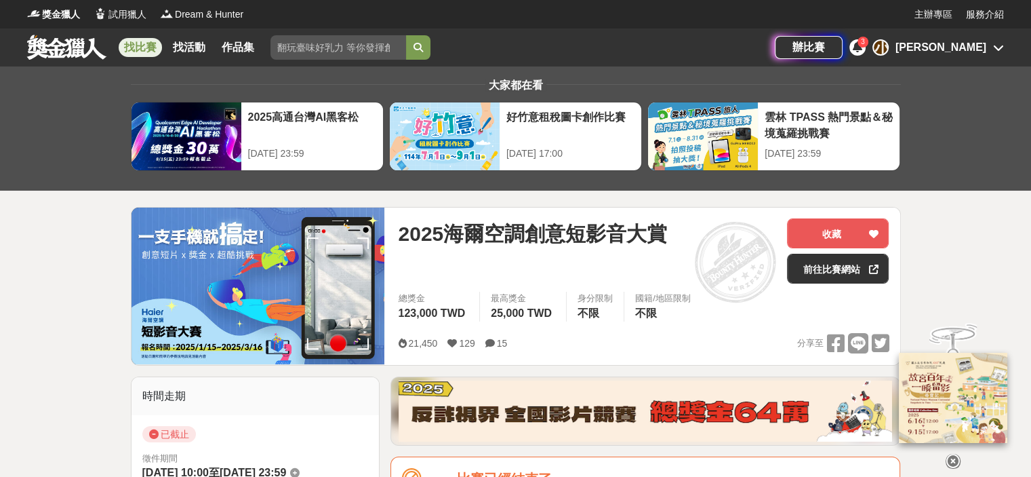
click at [144, 47] on link "找比賽" at bounding box center [140, 47] width 43 height 19
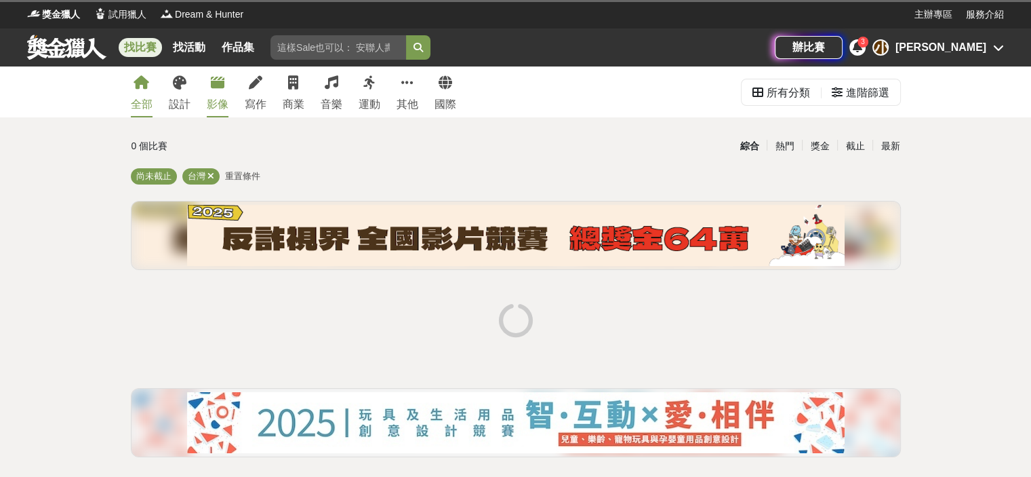
click at [214, 94] on link "影像" at bounding box center [218, 91] width 22 height 51
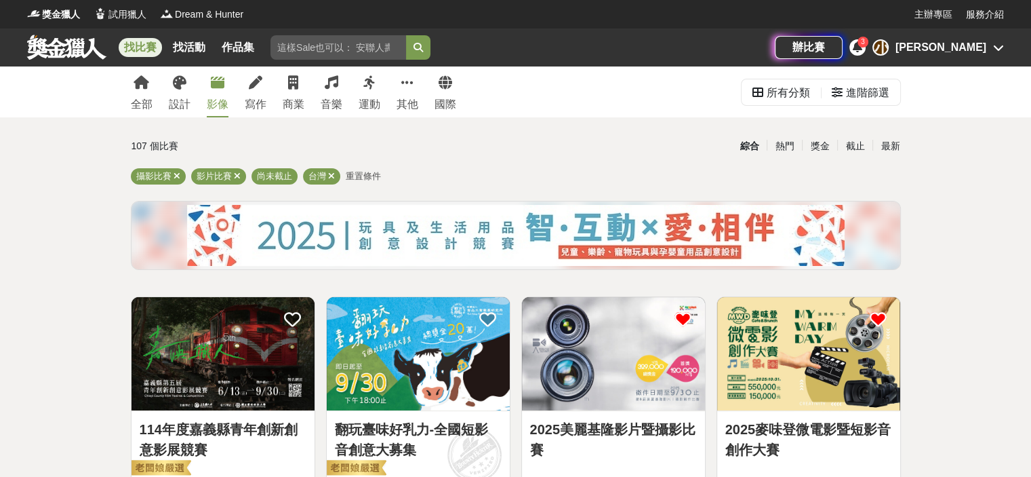
scroll to position [203, 0]
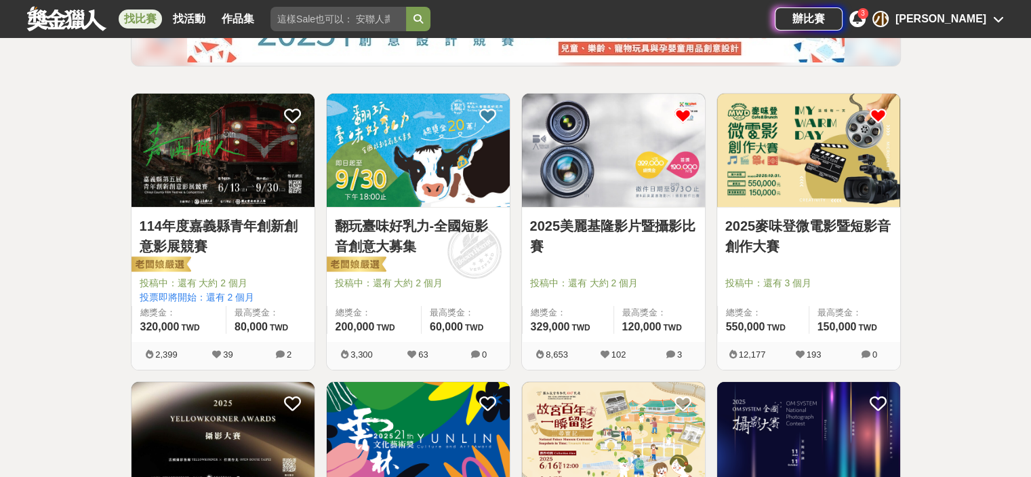
click at [393, 221] on link "翻玩臺味好乳力-全國短影音創意大募集" at bounding box center [418, 236] width 167 height 41
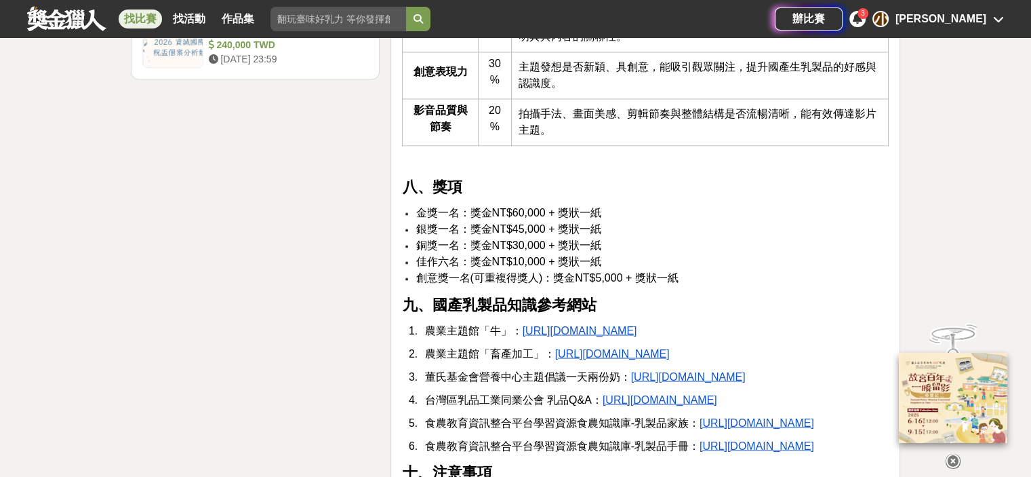
scroll to position [2305, 0]
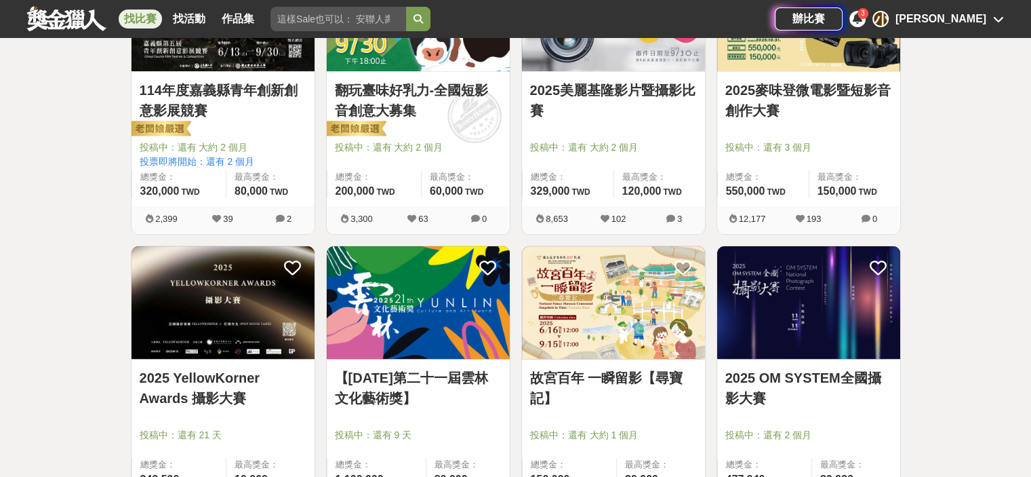
scroll to position [203, 0]
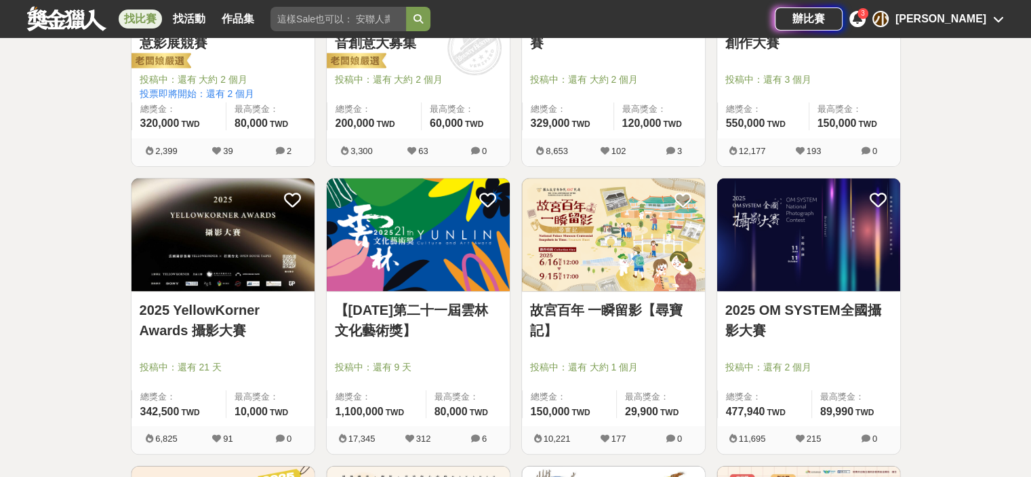
scroll to position [0, 0]
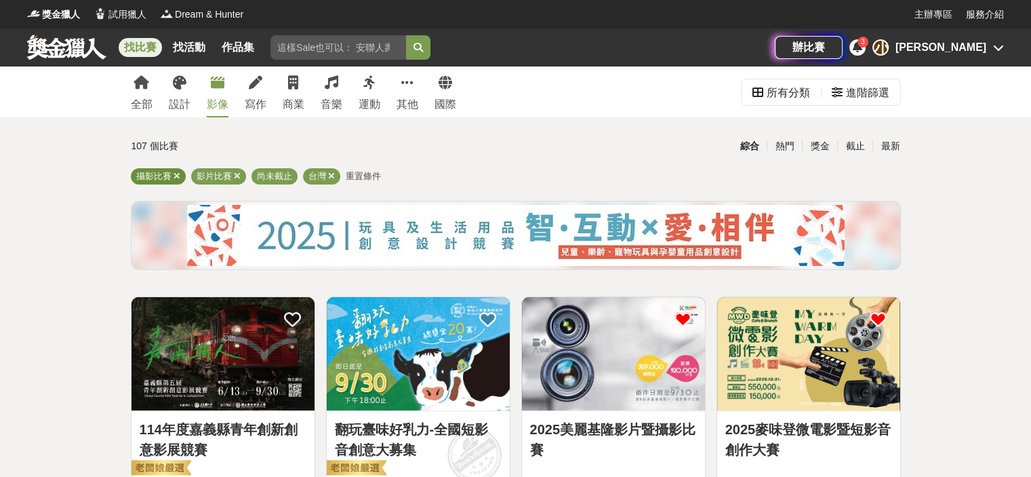
click at [176, 172] on span at bounding box center [177, 176] width 7 height 10
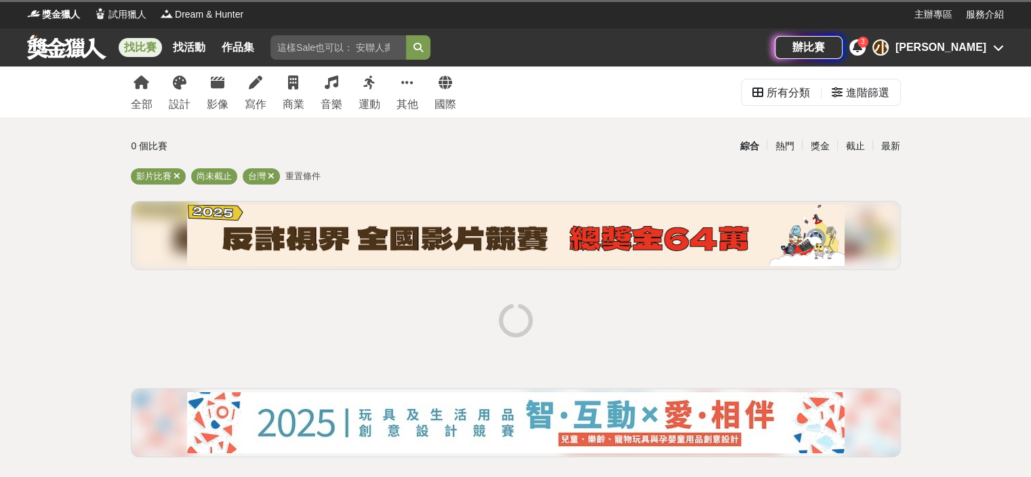
click at [59, 264] on div "全部 設計 影像 寫作 商業 音樂 運動 其他 國際 所有分類 進階篩選 0 個比賽 綜合 熱門 獎金 截止 最新 影片比賽 尚未截止 台灣 重置條件" at bounding box center [515, 291] width 1031 height 451
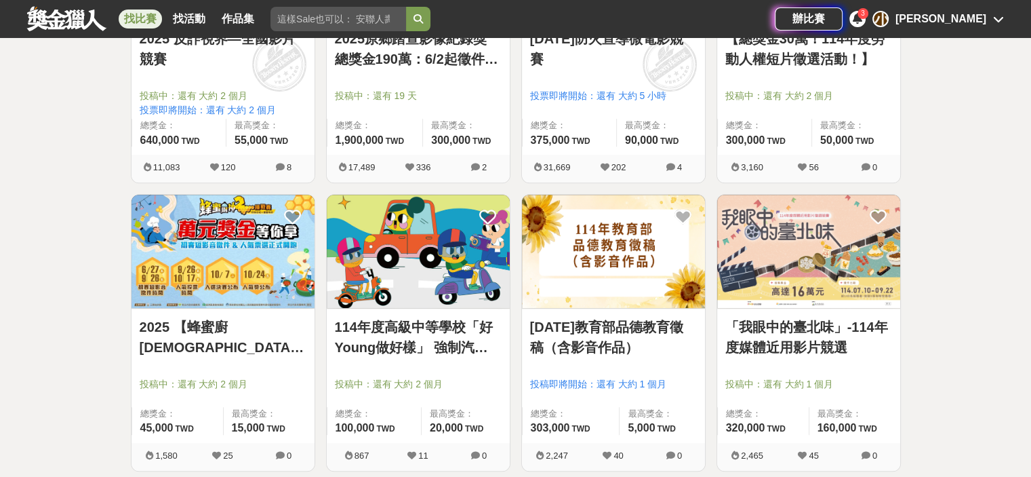
scroll to position [746, 0]
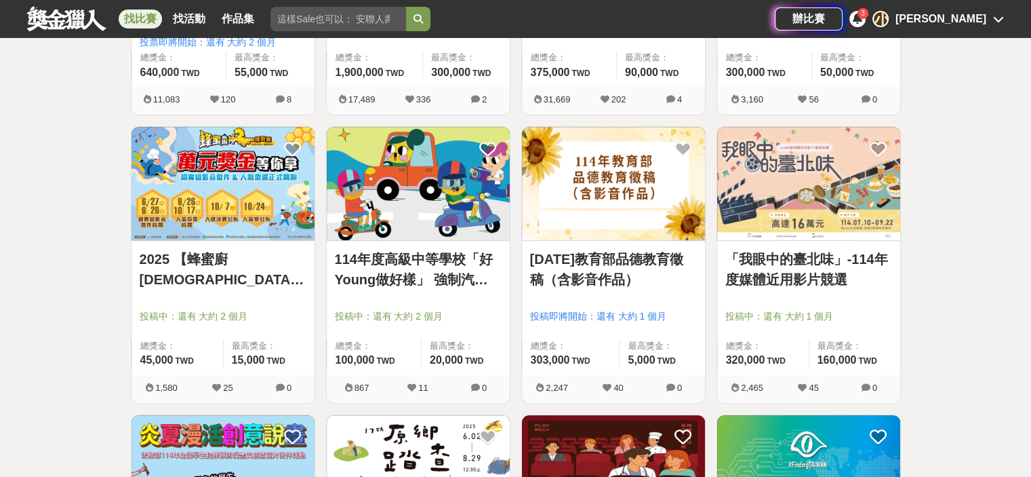
click at [825, 280] on link "「我眼中的臺北味」-114年度媒體近用影片競選" at bounding box center [808, 269] width 167 height 41
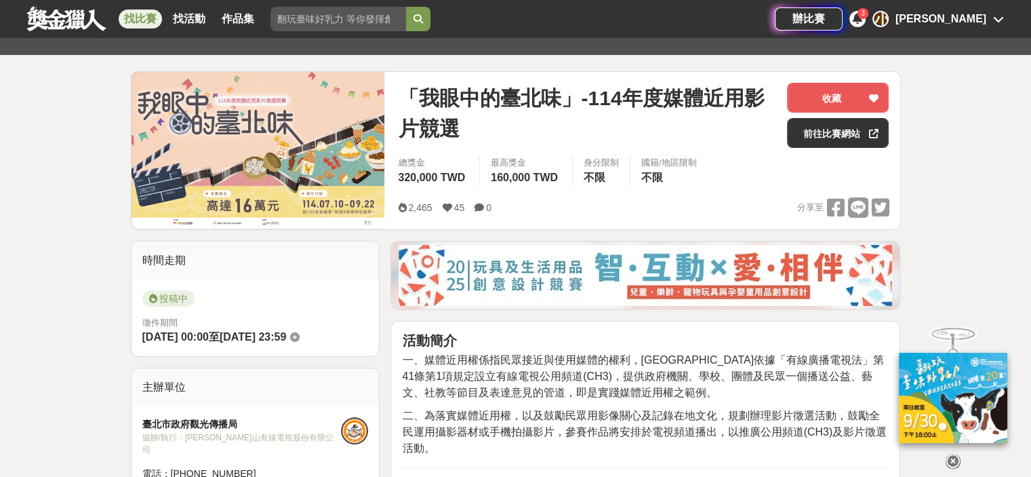
scroll to position [271, 0]
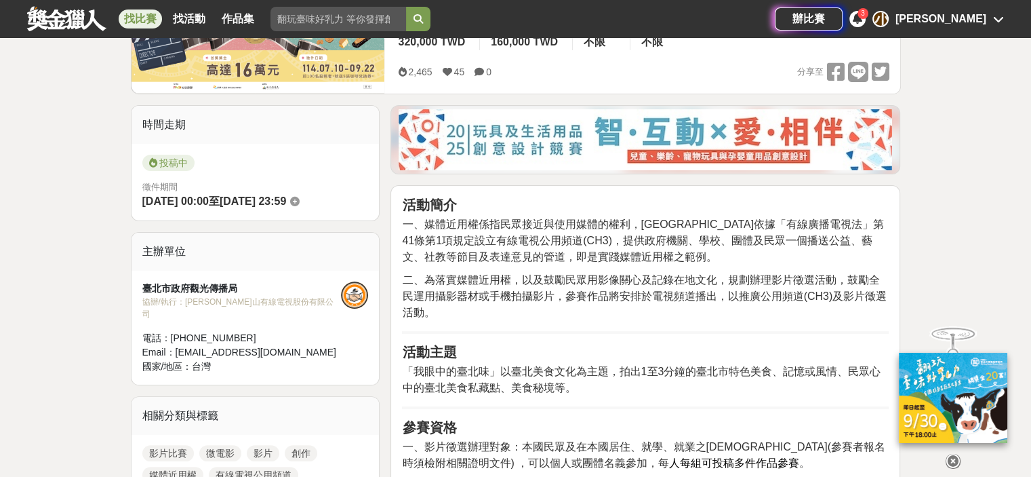
click at [951, 454] on icon at bounding box center [953, 461] width 15 height 15
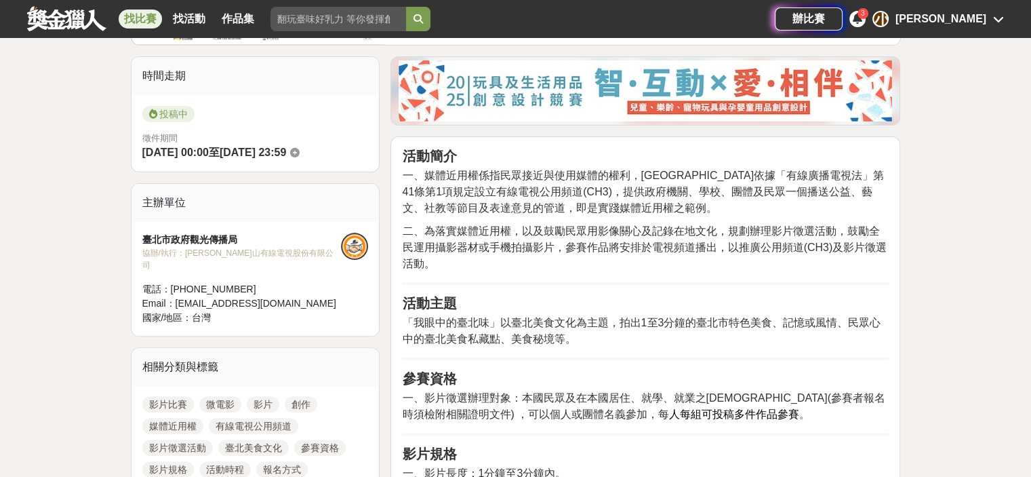
scroll to position [407, 0]
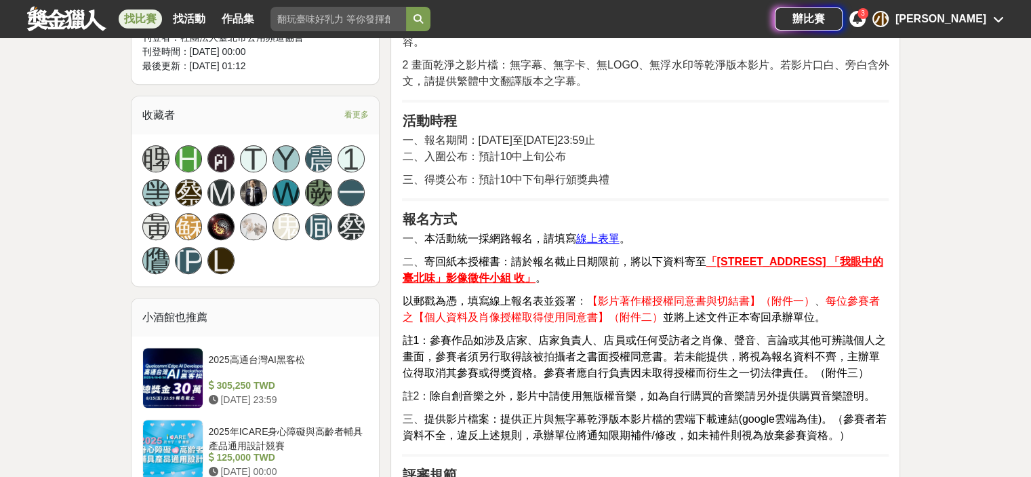
scroll to position [949, 0]
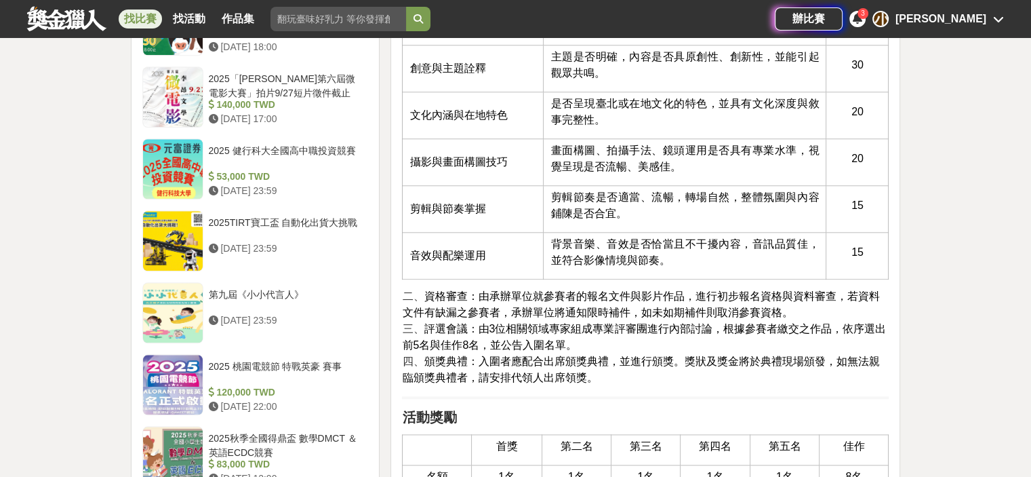
scroll to position [1627, 0]
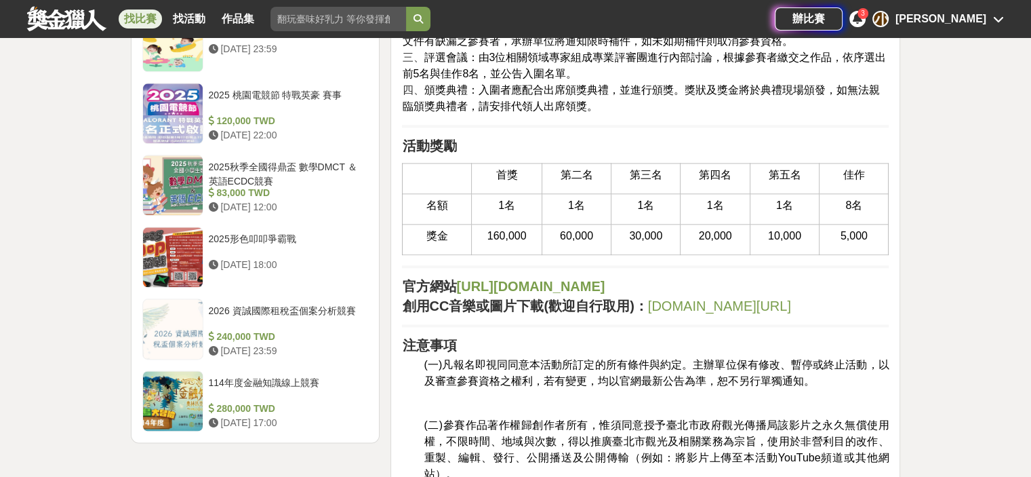
click at [949, 271] on div "大家都在看 2025高通台灣AI黑客松 [DATE] 23:59 好竹意租稅圖卡創作比賽 [DATE] 17:00 雲林 TPASS 熱門景點＆秘境蒐羅挑戰賽…" at bounding box center [515, 291] width 1031 height 3704
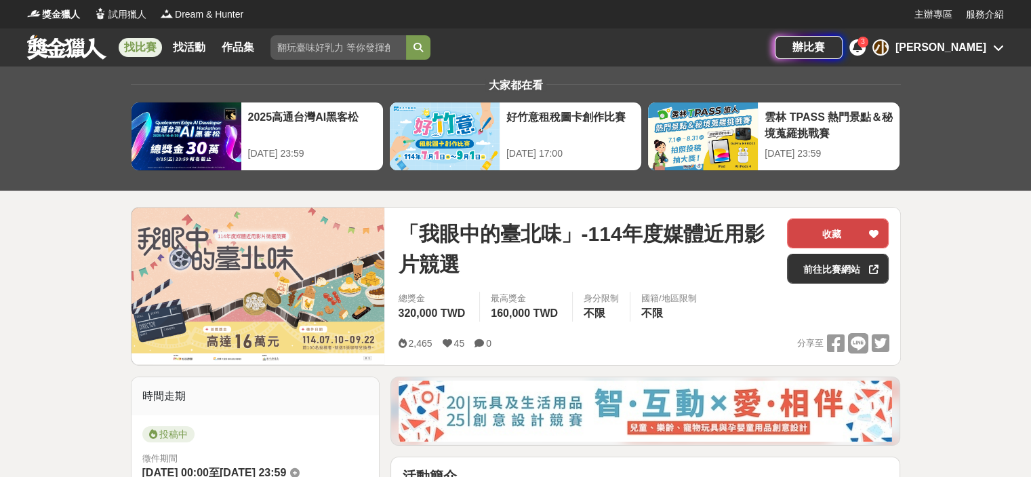
click at [849, 229] on button "收藏" at bounding box center [838, 233] width 102 height 30
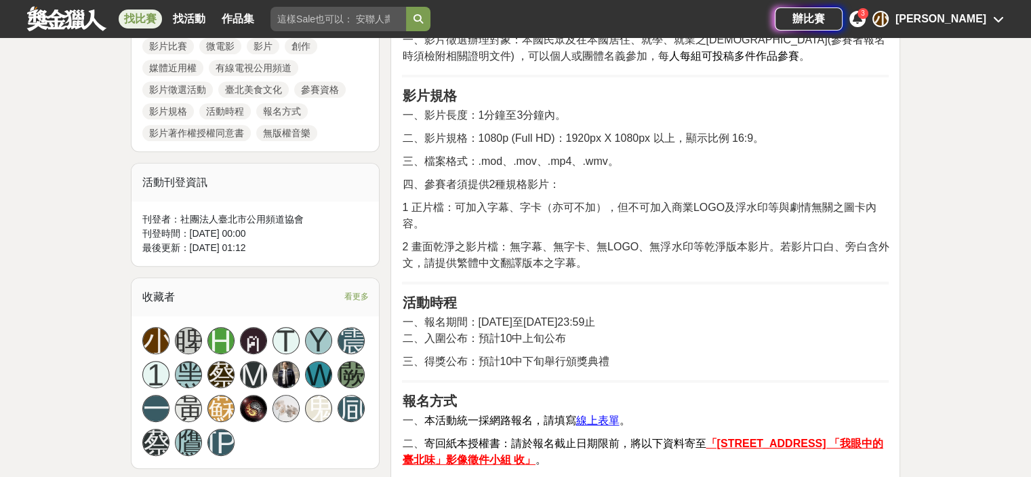
scroll to position [949, 0]
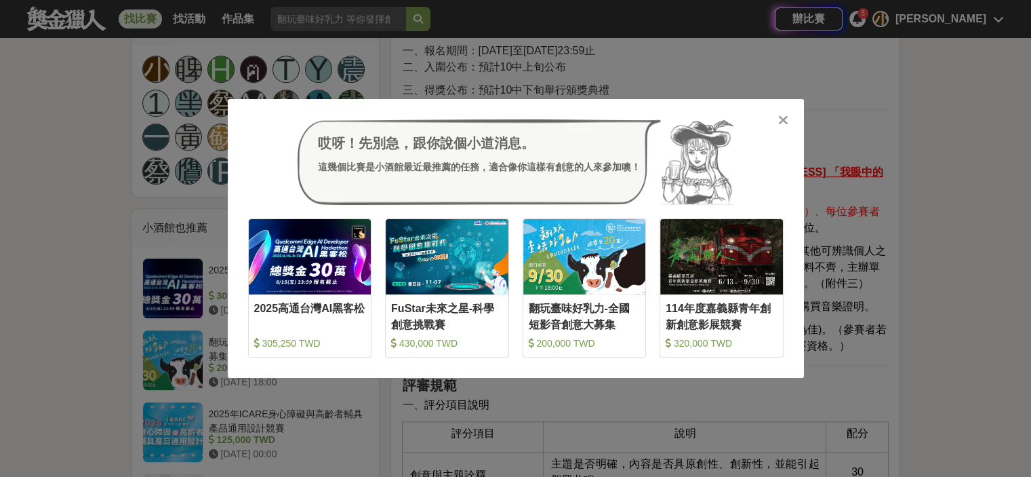
click at [781, 123] on icon at bounding box center [783, 120] width 10 height 14
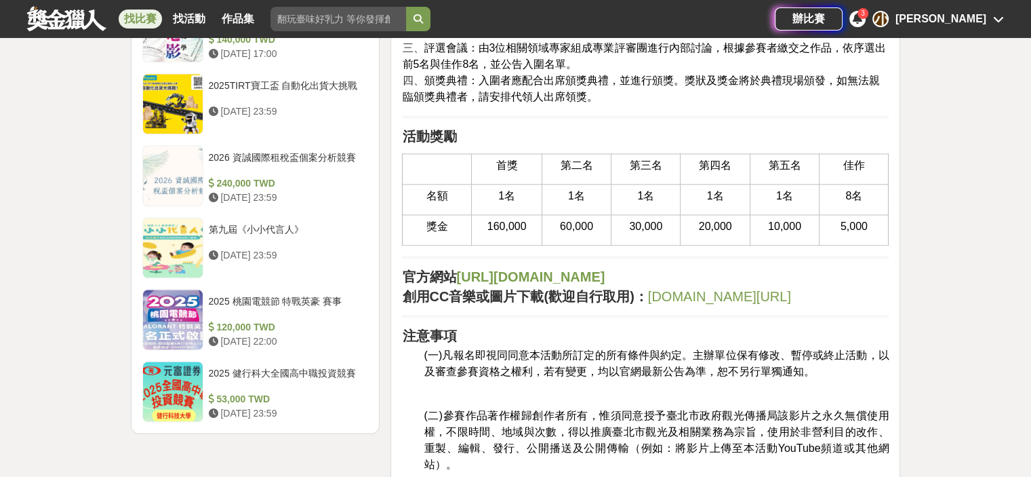
scroll to position [1705, 0]
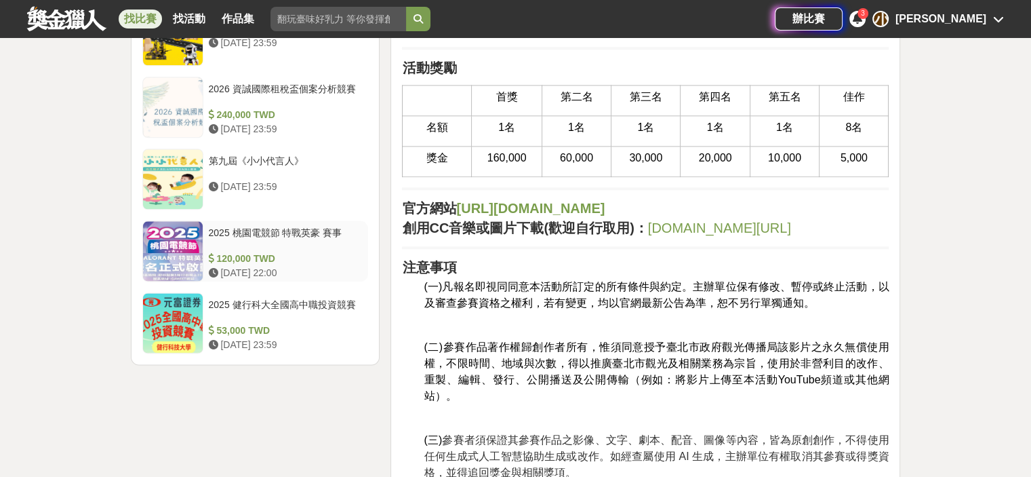
click at [312, 226] on div "2025 桃園電競節 特戰英豪 賽事" at bounding box center [286, 239] width 155 height 26
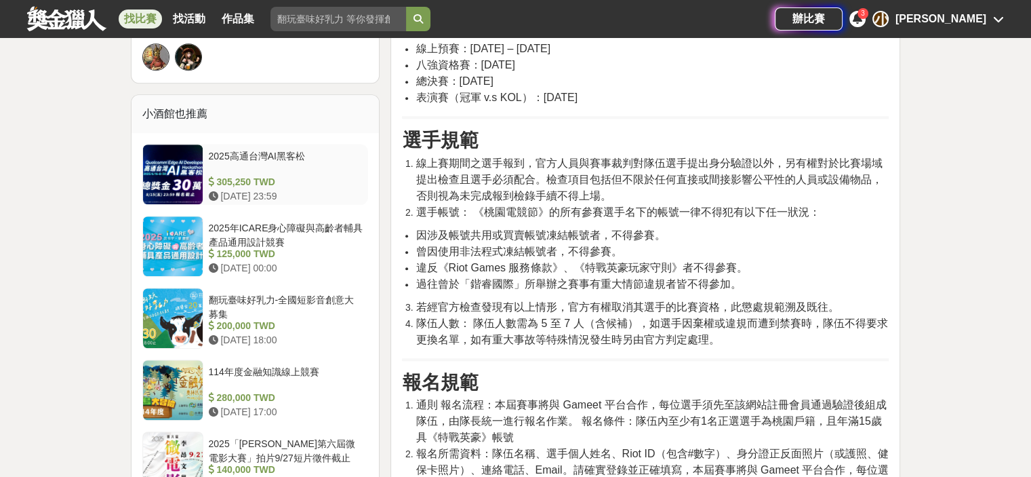
scroll to position [678, 0]
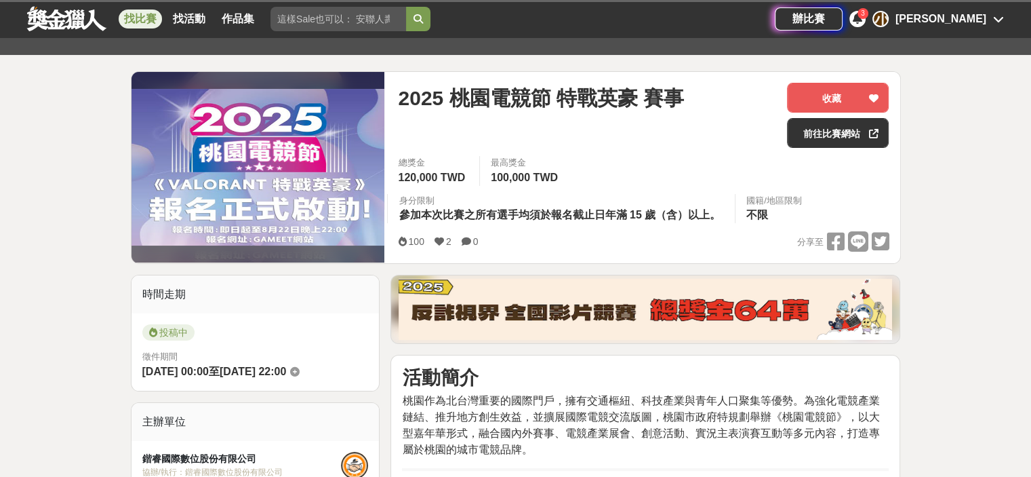
scroll to position [1382, 0]
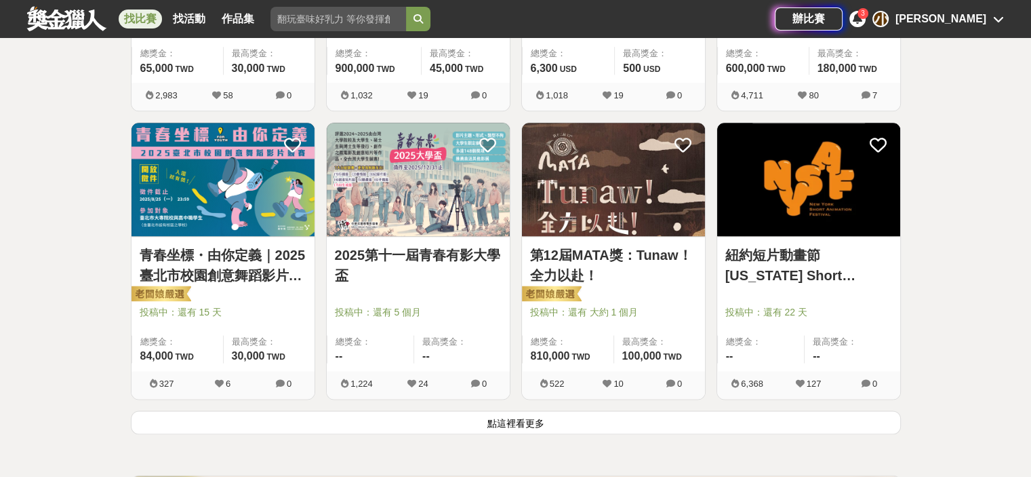
scroll to position [1637, 0]
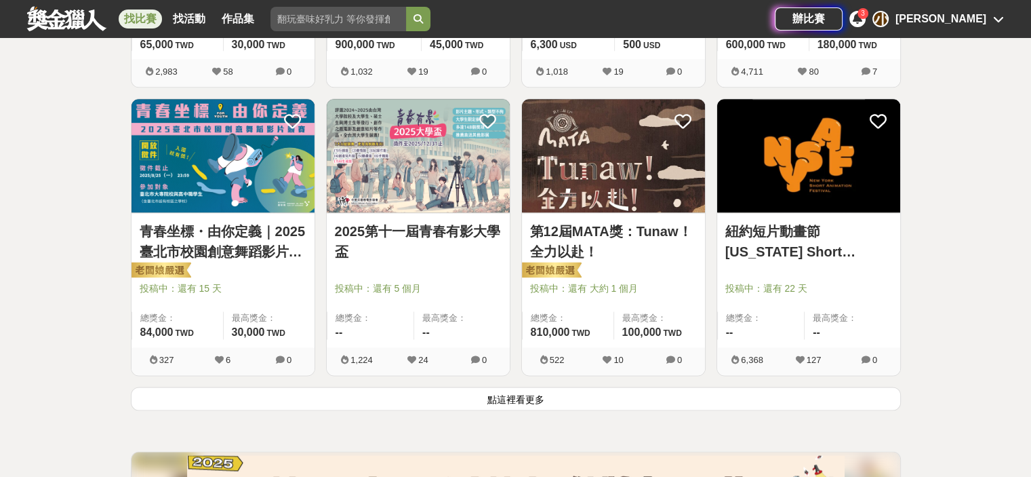
click at [850, 231] on link "紐約短片動畫節 [US_STATE] Short Animation Festival" at bounding box center [808, 241] width 167 height 41
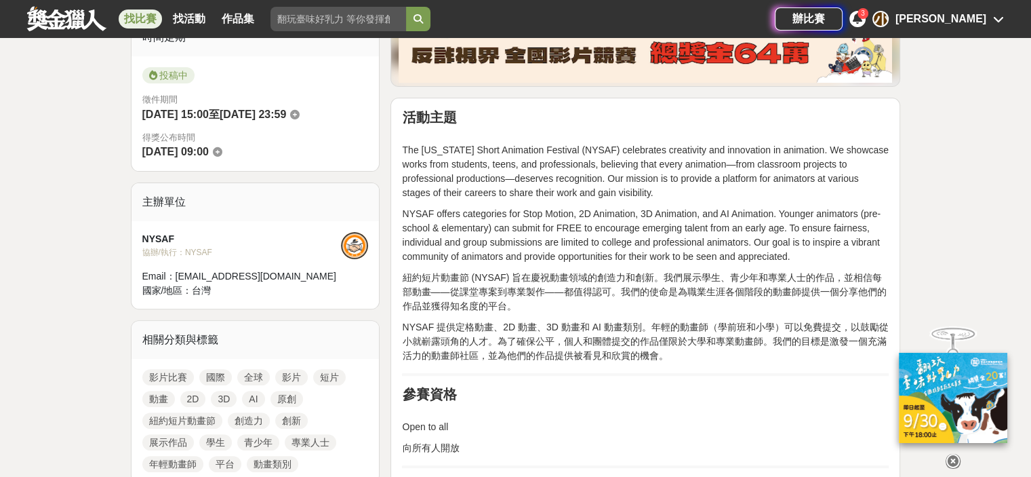
scroll to position [407, 0]
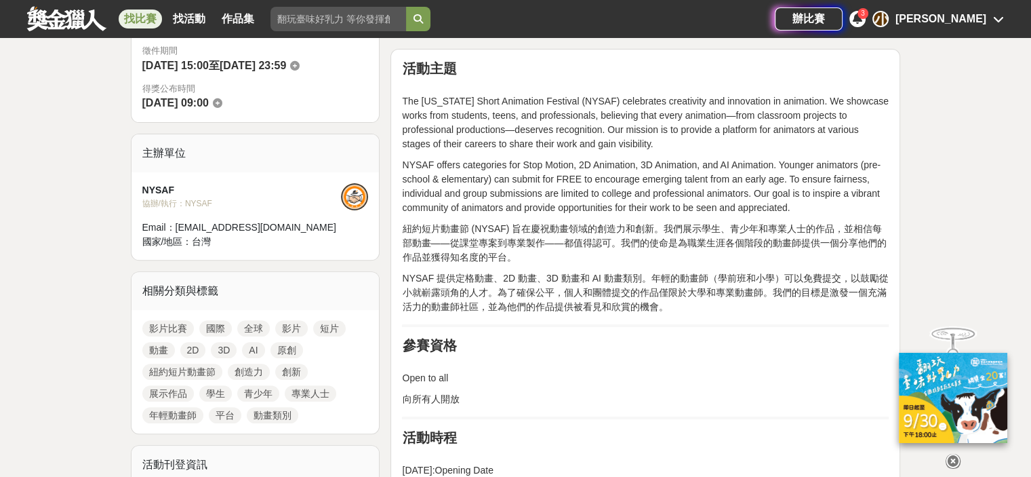
drag, startPoint x: 594, startPoint y: 293, endPoint x: 705, endPoint y: 296, distance: 111.2
click at [705, 296] on p "NYSAF 提供定格動畫、2D 動畫、3D 動畫和 AI 動畫類別。年輕的動畫師（學前班和小學）可以免費提交，以鼓勵從小就嶄露頭角的人才。為了確保公平，個人和…" at bounding box center [645, 292] width 487 height 43
click at [751, 305] on p "NYSAF 提供定格動畫、2D 動畫、3D 動畫和 AI 動畫類別。年輕的動畫師（學前班和小學）可以免費提交，以鼓勵從小就嶄露頭角的人才。為了確保公平，個人和…" at bounding box center [645, 292] width 487 height 43
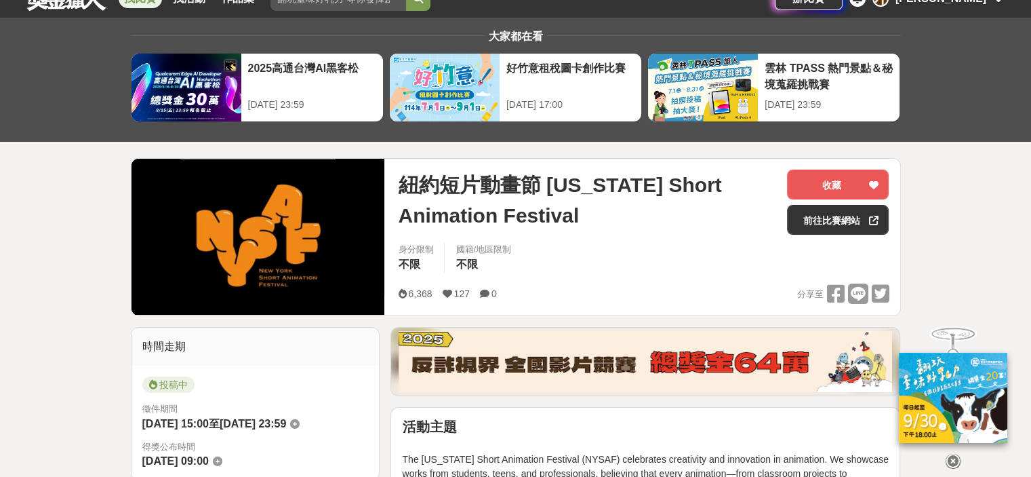
scroll to position [0, 0]
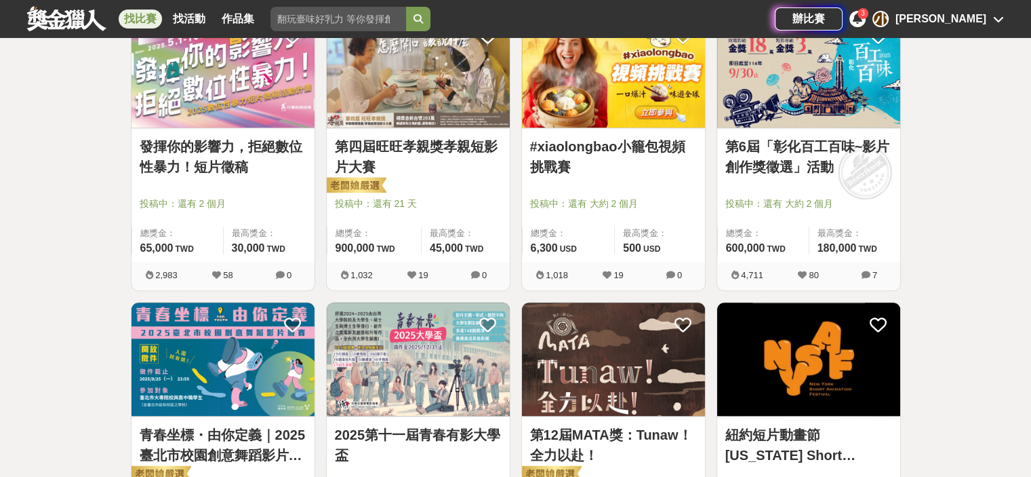
scroll to position [1366, 0]
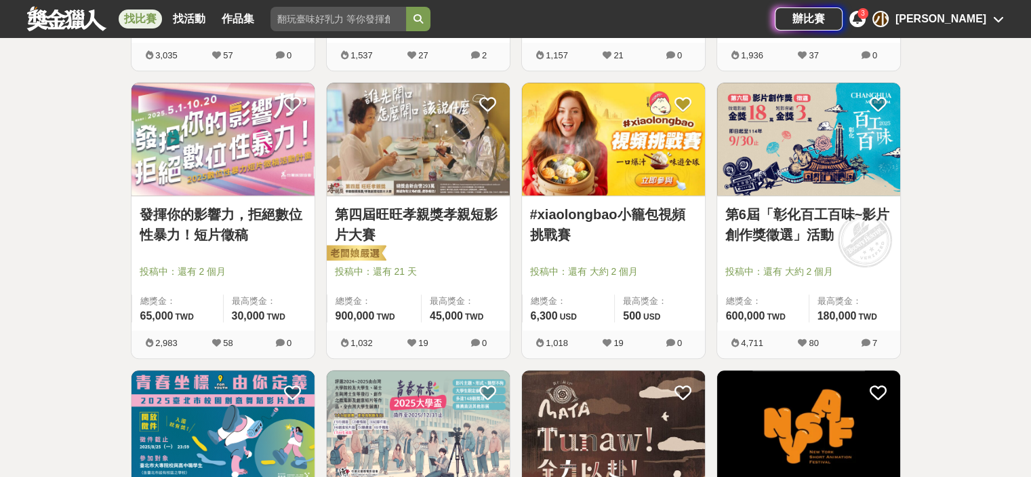
click at [611, 216] on link "#xiaolongbao小籠包視頻挑戰賽" at bounding box center [613, 224] width 167 height 41
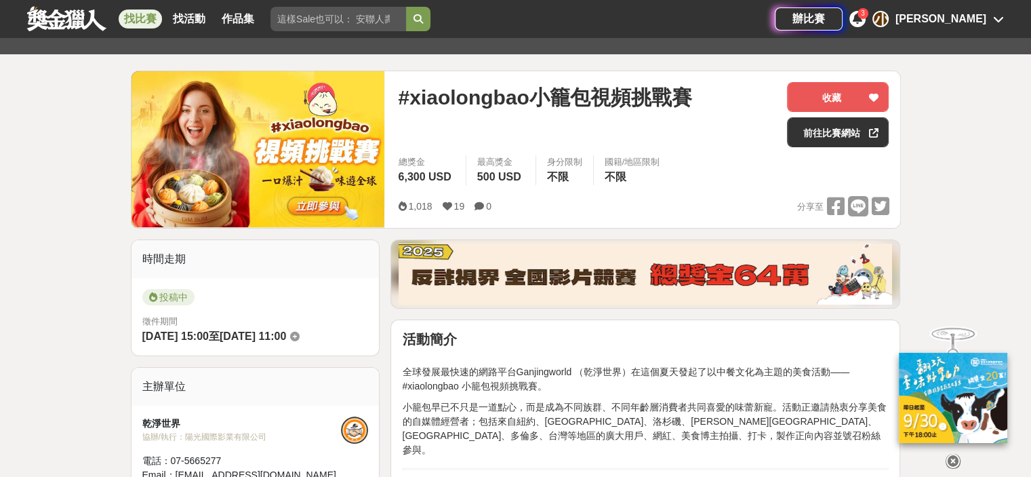
scroll to position [203, 0]
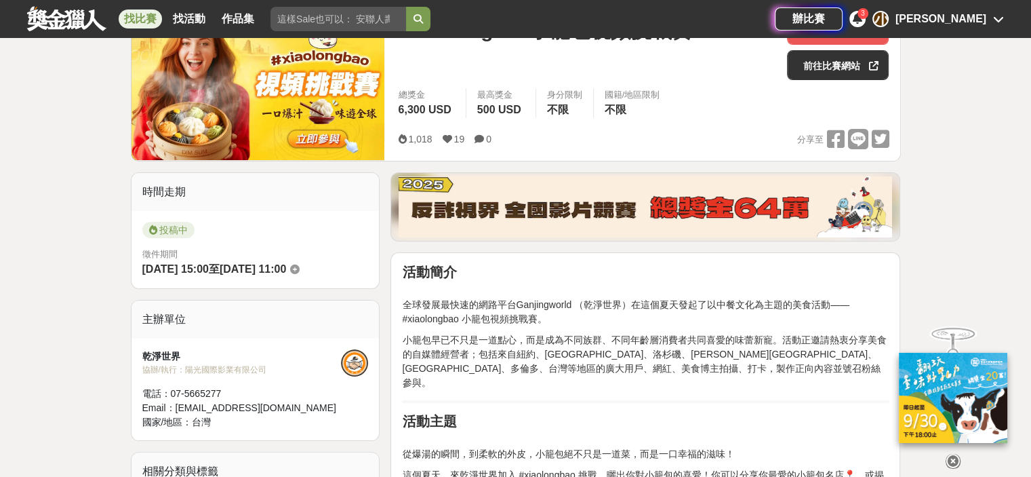
click at [955, 461] on icon at bounding box center [953, 461] width 15 height 15
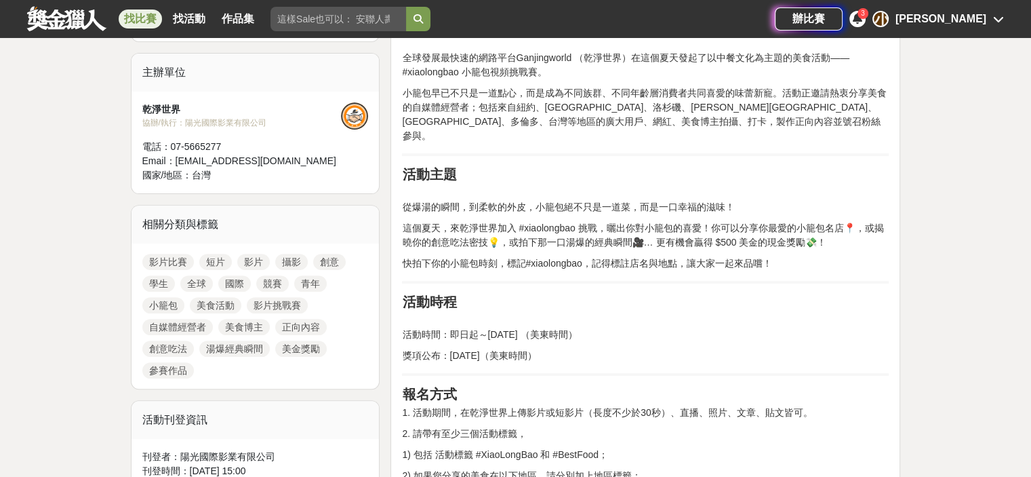
scroll to position [475, 0]
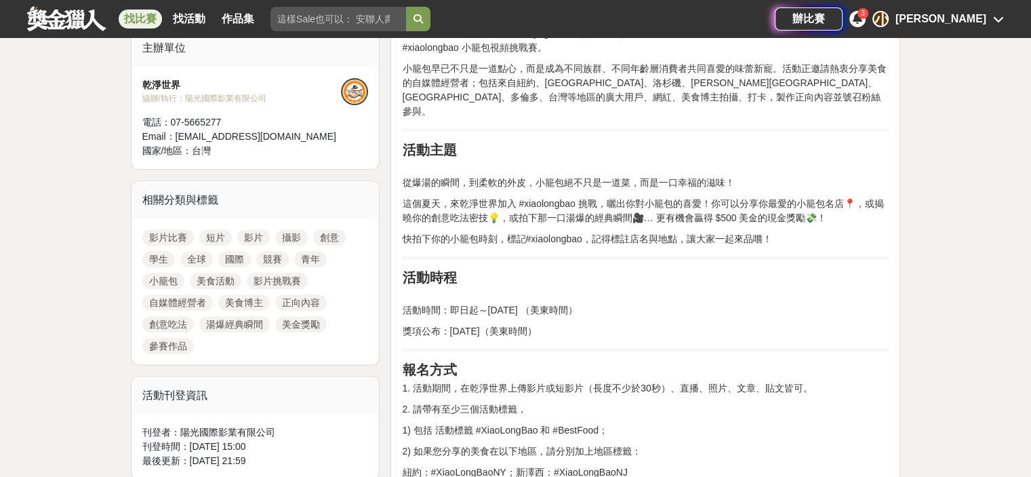
click at [852, 292] on p "活動時間：即日起～[DATE] （美東時間）" at bounding box center [645, 303] width 487 height 28
click at [624, 269] on h2 "活動時程" at bounding box center [645, 277] width 487 height 16
click at [660, 289] on p "活動時間：即日起～[DATE] （美東時間）" at bounding box center [645, 303] width 487 height 28
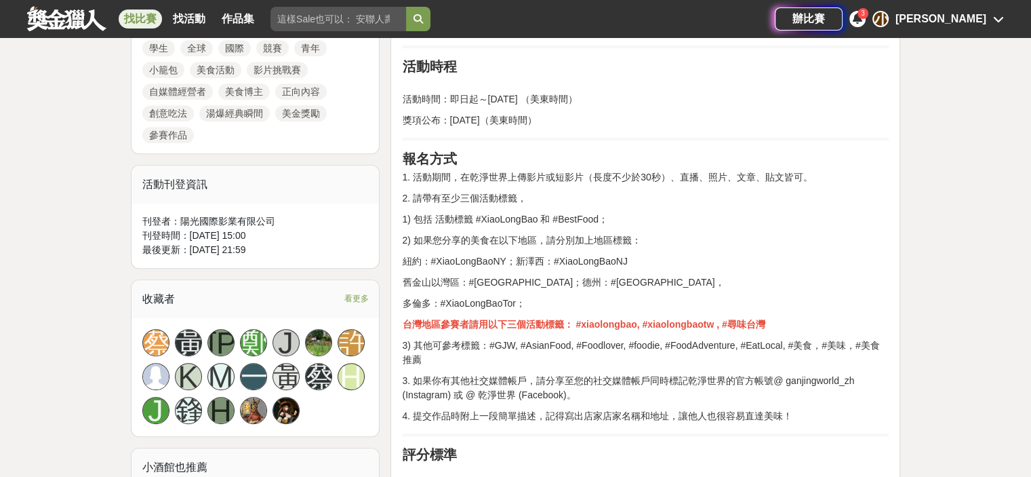
scroll to position [0, 0]
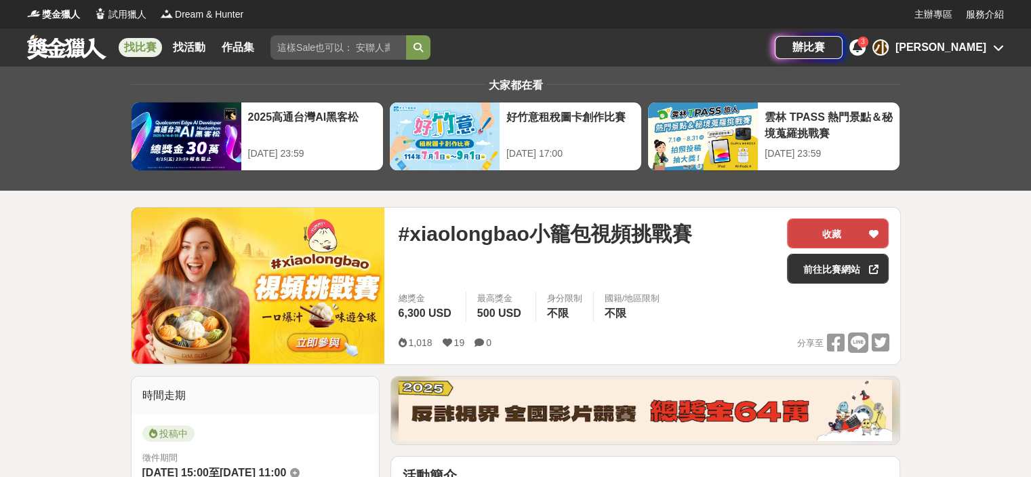
click at [863, 244] on button "收藏" at bounding box center [838, 233] width 102 height 30
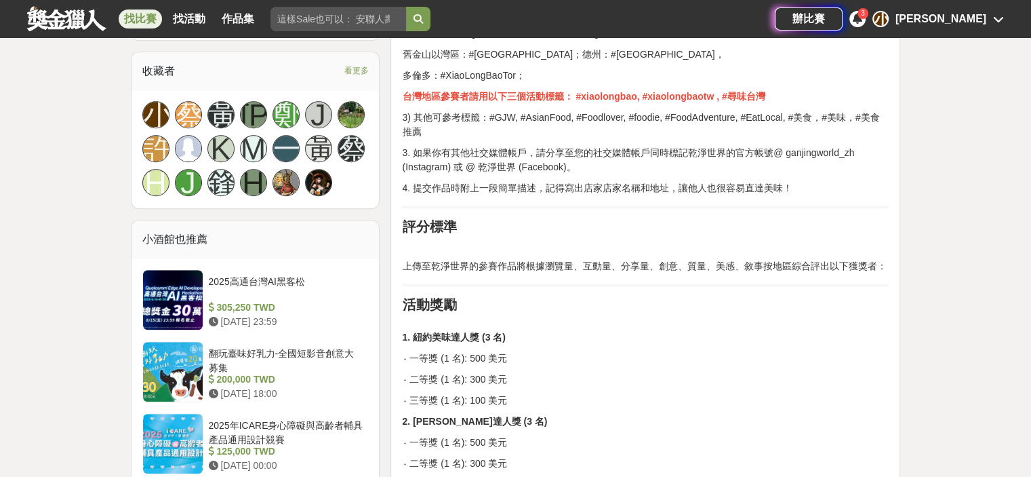
scroll to position [1017, 0]
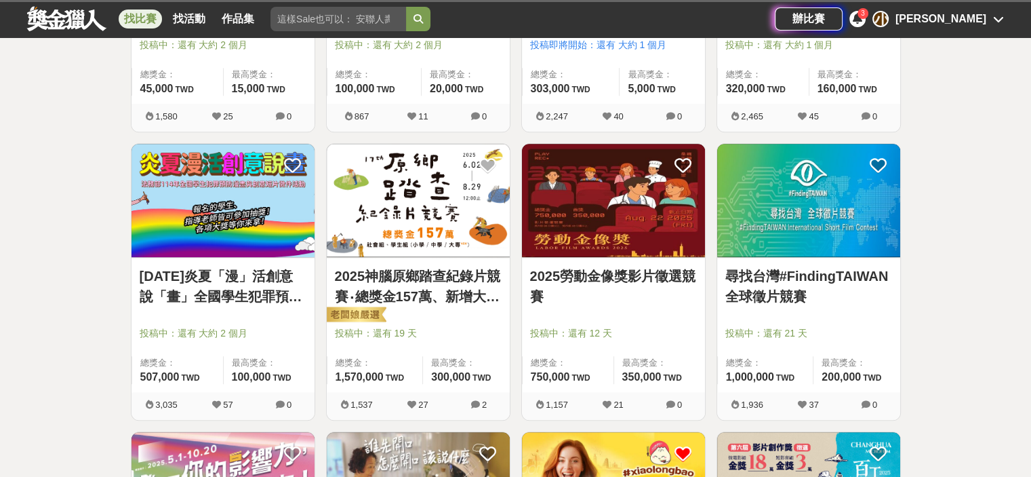
scroll to position [1366, 0]
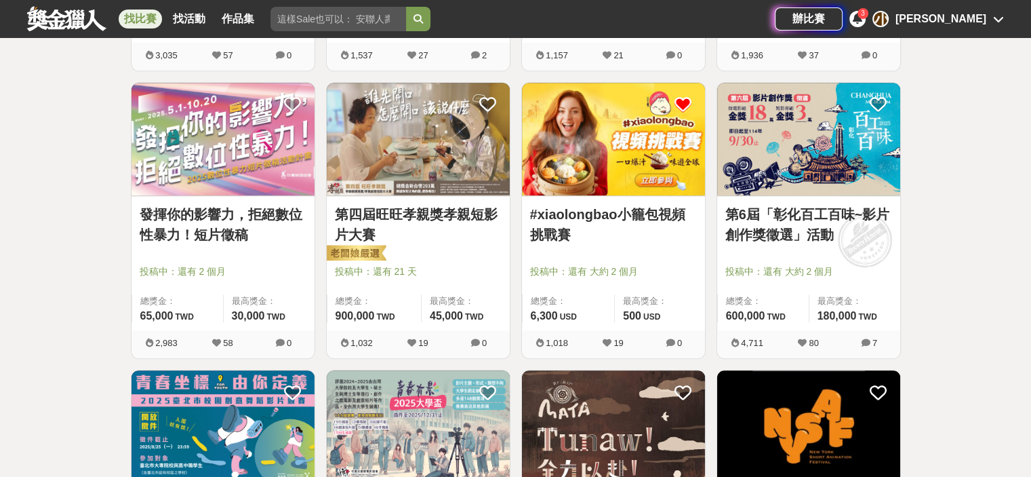
click at [792, 222] on link "第6屆「彰化百工百味~影片創作獎徵選」活動" at bounding box center [808, 224] width 167 height 41
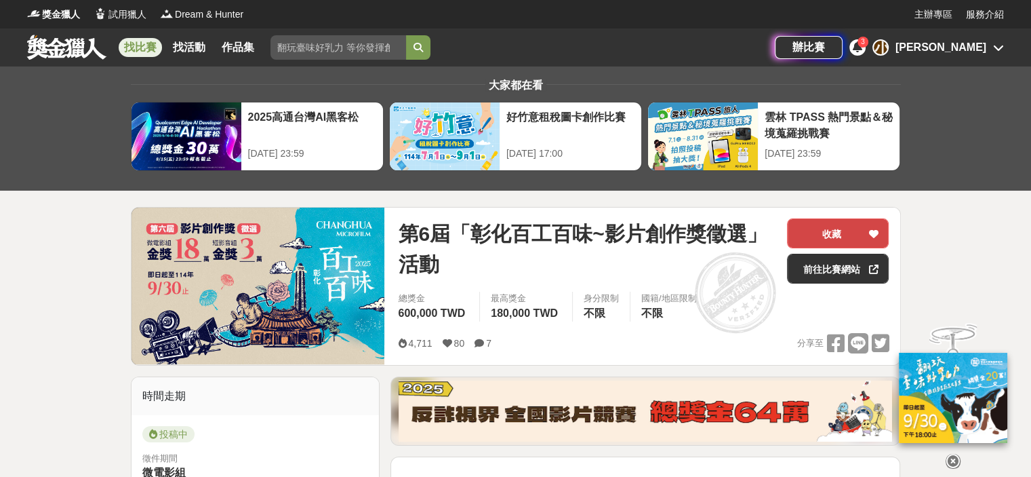
click at [854, 235] on button "收藏" at bounding box center [838, 233] width 102 height 30
